Goal: Transaction & Acquisition: Purchase product/service

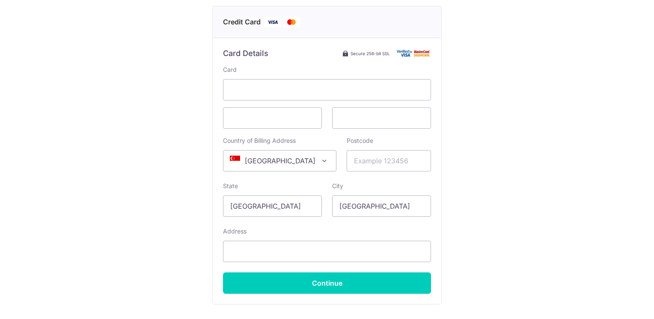
scroll to position [128, 0]
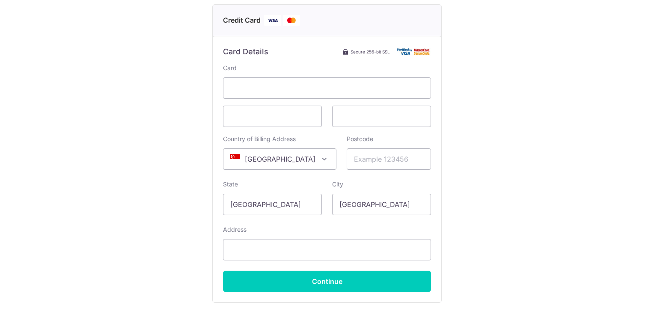
click at [304, 166] on span "[GEOGRAPHIC_DATA]" at bounding box center [279, 159] width 112 height 21
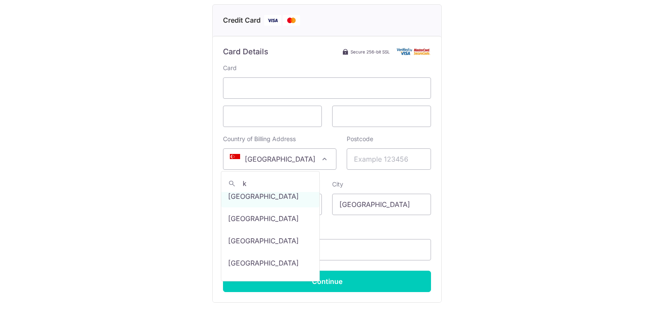
scroll to position [0, 0]
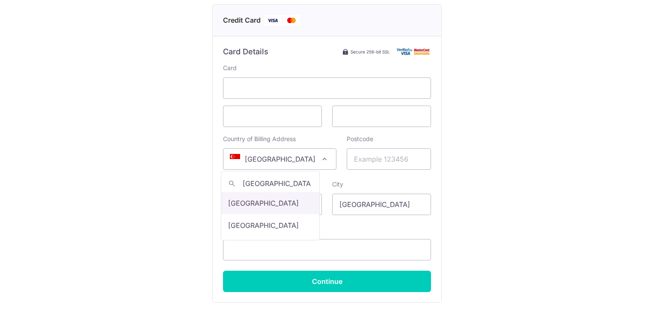
type input "[GEOGRAPHIC_DATA]"
select select "121"
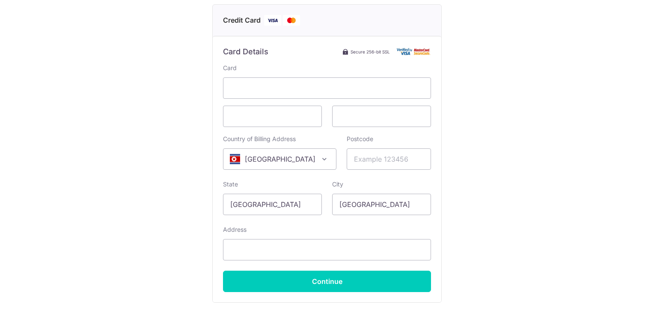
click at [291, 161] on span "[GEOGRAPHIC_DATA]" at bounding box center [279, 159] width 112 height 21
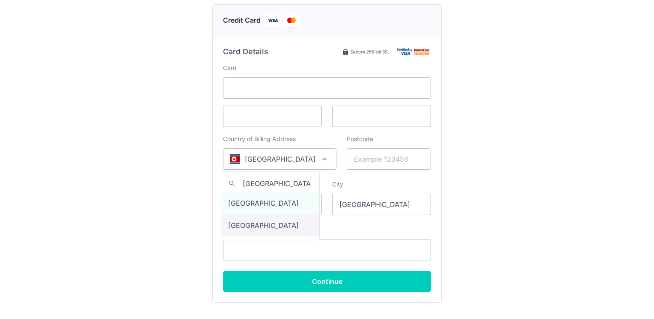
type input "[GEOGRAPHIC_DATA]"
select select "122"
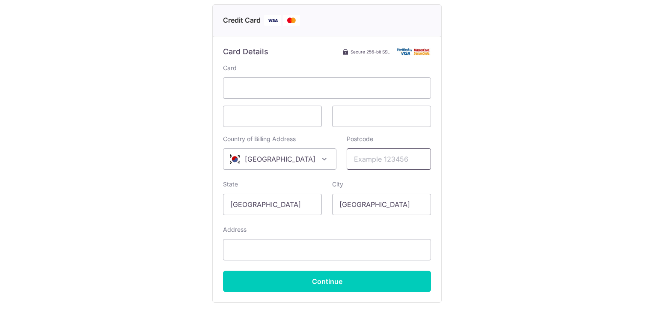
click at [346, 165] on input "Postcode" at bounding box center [388, 158] width 84 height 21
type input "03626"
click at [294, 203] on input "[GEOGRAPHIC_DATA]" at bounding box center [272, 204] width 99 height 21
drag, startPoint x: 289, startPoint y: 206, endPoint x: 202, endPoint y: 205, distance: 87.3
click at [202, 205] on div "Payment Details Payment Amount SGD 1,886.00 Payment Reference 293 Email address…" at bounding box center [327, 111] width 613 height 452
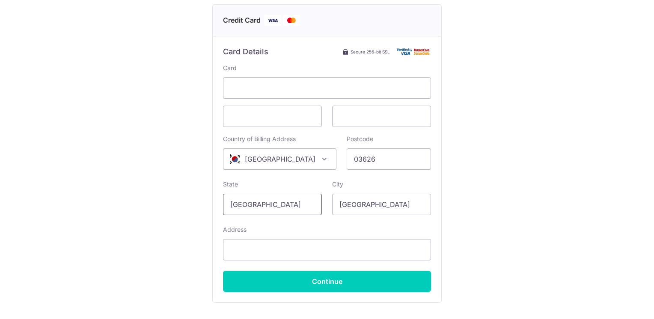
type input "[GEOGRAPHIC_DATA]"
drag, startPoint x: 260, startPoint y: 250, endPoint x: 272, endPoint y: 249, distance: 12.0
click at [261, 251] on input "Address" at bounding box center [327, 249] width 208 height 21
paste input "30, Semuseo 8-gil, Seodaemun-gu"
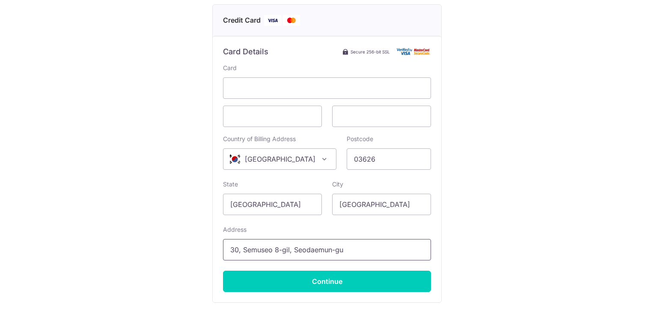
type input "30, Semuseo 8-gil, Seodaemun-gu"
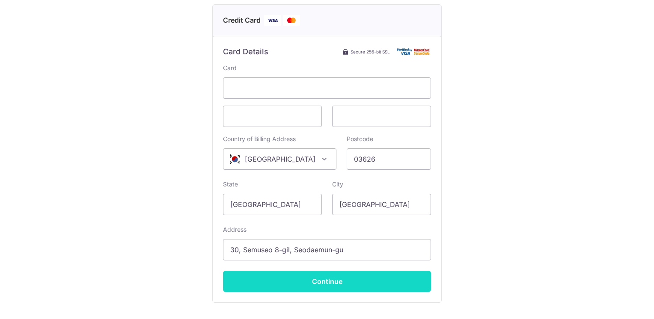
click at [348, 286] on input "Continue" at bounding box center [327, 281] width 208 height 21
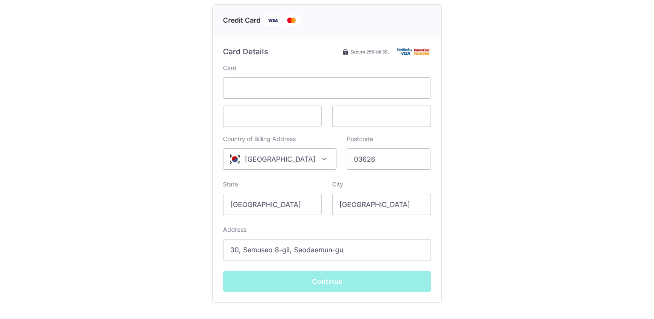
type input "**** 9779"
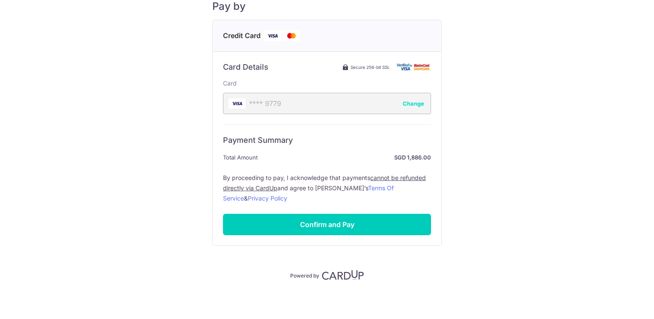
click at [198, 131] on div "Payment Details Payment Amount SGD 1,886.00 Payment Reference 293 Email address…" at bounding box center [327, 90] width 613 height 379
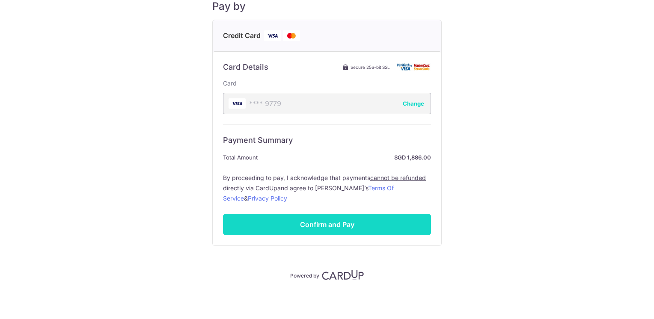
click at [332, 227] on input "Confirm and Pay" at bounding box center [327, 224] width 208 height 21
